Goal: Information Seeking & Learning: Learn about a topic

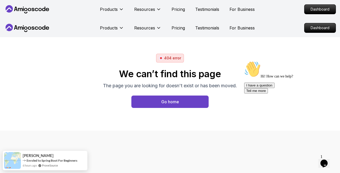
click at [317, 17] on nav "Products Resources Pricing Testimonials For Business Dashboard" at bounding box center [170, 9] width 332 height 19
click at [315, 26] on p "Dashboard" at bounding box center [321, 27] width 30 height 9
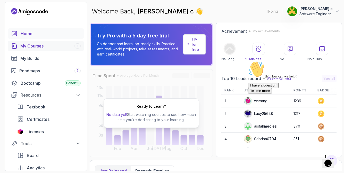
click at [43, 48] on div "My Courses 1" at bounding box center [50, 46] width 60 height 6
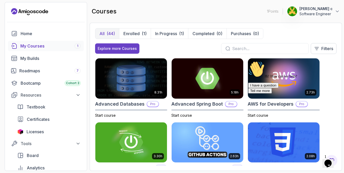
click at [248, 61] on icon "Chat attention grabber" at bounding box center [248, 61] width 0 height 0
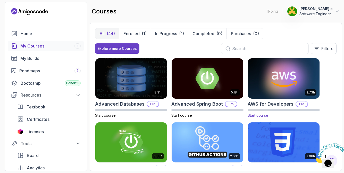
click at [294, 81] on img at bounding box center [283, 78] width 75 height 42
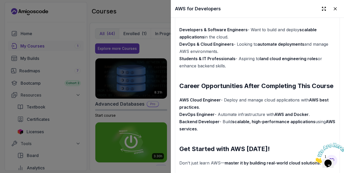
scroll to position [640, 0]
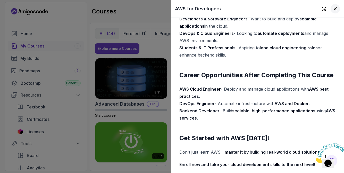
click at [334, 8] on icon at bounding box center [335, 8] width 3 height 3
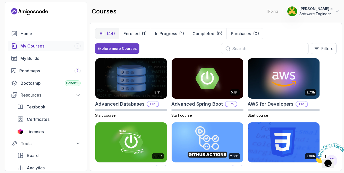
click at [314, 159] on icon "Close" at bounding box center [314, 161] width 0 height 4
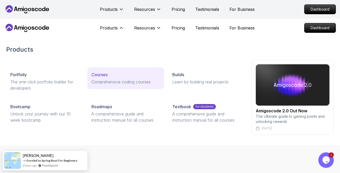
click at [101, 75] on p "Courses" at bounding box center [100, 74] width 16 height 6
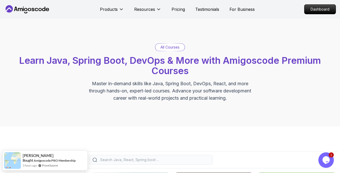
click at [161, 46] on p "All Courses" at bounding box center [170, 47] width 19 height 5
click at [171, 48] on p "All Courses" at bounding box center [170, 47] width 19 height 5
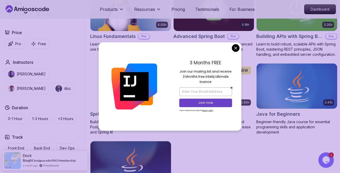
scroll to position [189, 0]
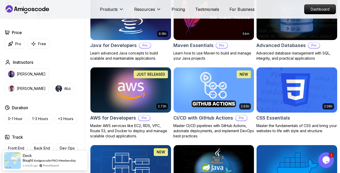
scroll to position [337, 0]
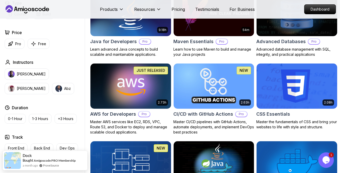
click at [149, 82] on img at bounding box center [130, 85] width 85 height 47
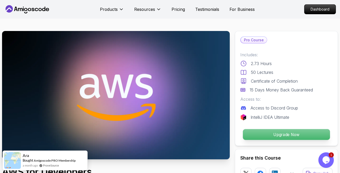
click at [256, 136] on p "Upgrade Now" at bounding box center [286, 134] width 87 height 11
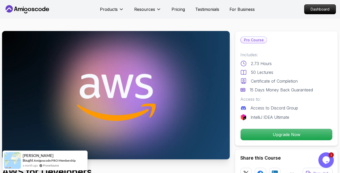
click at [23, 11] on icon at bounding box center [23, 9] width 1 height 3
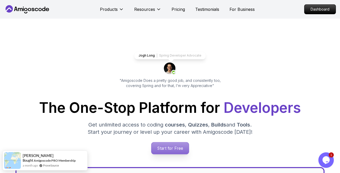
click at [178, 146] on p "Start for Free" at bounding box center [169, 148] width 37 height 12
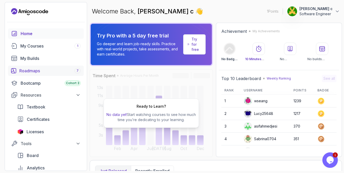
click at [71, 69] on div "Roadmaps 7" at bounding box center [49, 71] width 61 height 6
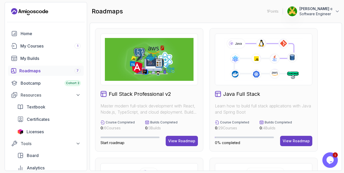
click at [327, 15] on p "Software Engineer" at bounding box center [316, 13] width 33 height 5
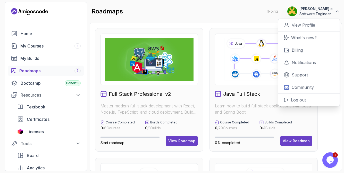
click at [226, 9] on div "roadmaps 1 Points 1 [PERSON_NAME] c Software Engineer 0 Points View Profile Wha…" at bounding box center [216, 11] width 253 height 19
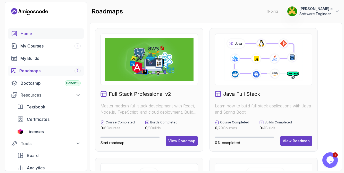
click at [20, 34] on link "Home" at bounding box center [46, 33] width 76 height 10
